Goal: Find specific page/section: Find specific page/section

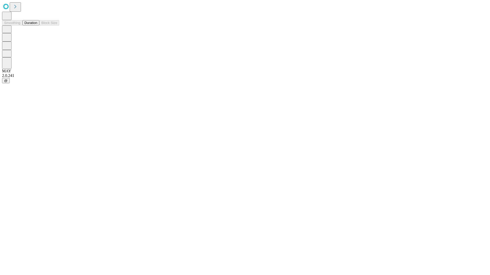
click at [37, 26] on button "Duration" at bounding box center [30, 22] width 17 height 5
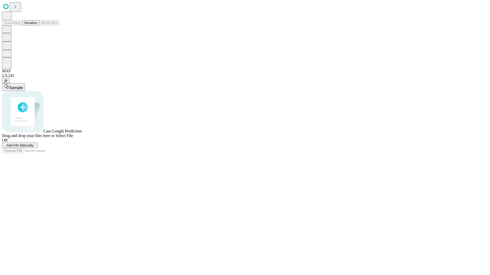
click at [73, 138] on span "Select File" at bounding box center [64, 136] width 17 height 4
